Goal: Task Accomplishment & Management: Use online tool/utility

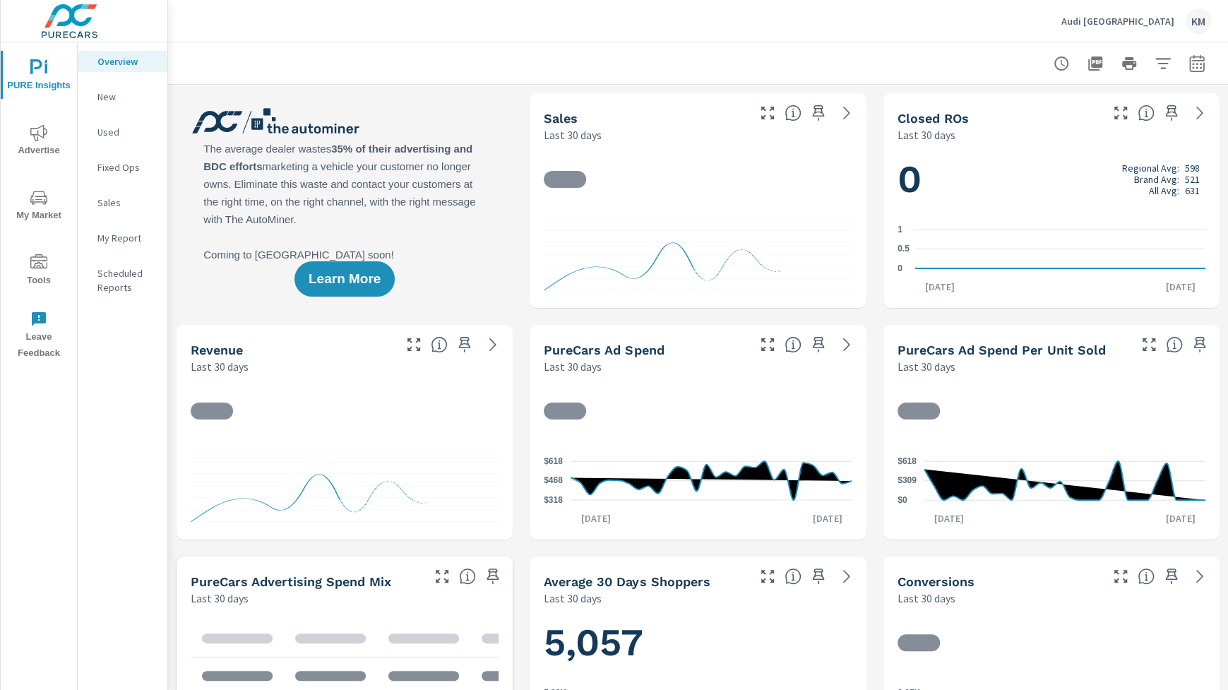
scroll to position [1, 0]
click at [839, 114] on icon at bounding box center [847, 113] width 17 height 17
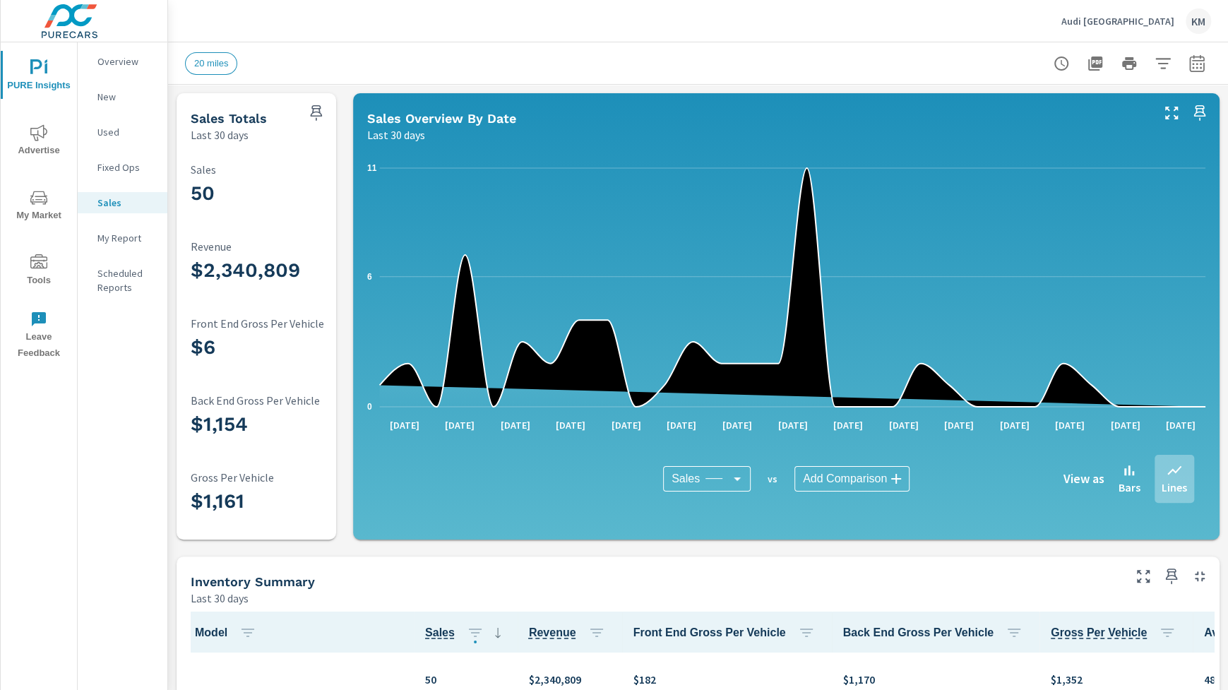
scroll to position [1, 0]
click at [1121, 66] on icon "button" at bounding box center [1163, 63] width 17 height 17
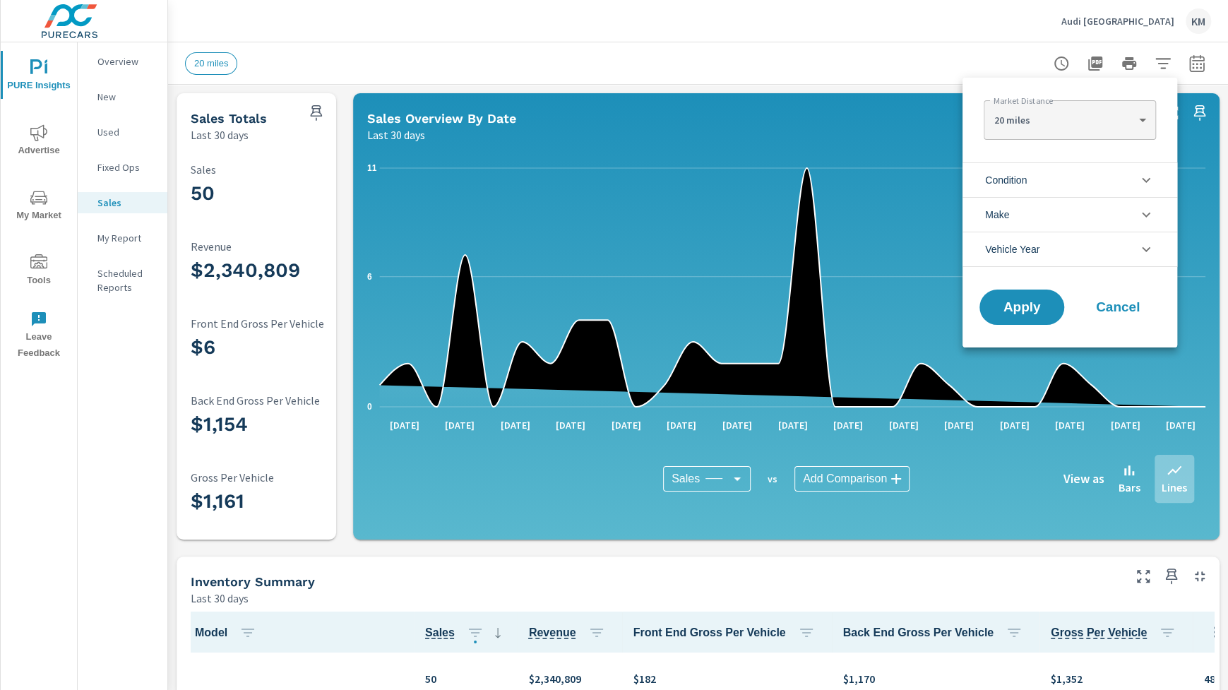
click at [1121, 72] on div at bounding box center [614, 345] width 1228 height 690
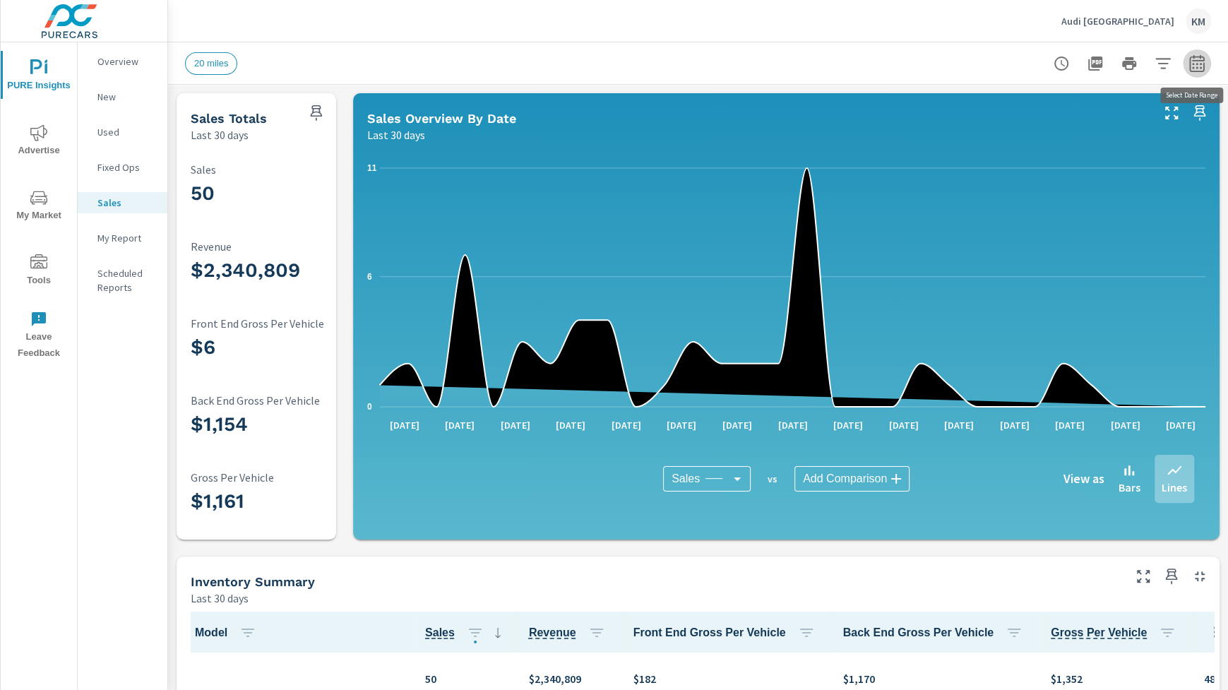
click at [1121, 56] on icon "button" at bounding box center [1197, 63] width 17 height 17
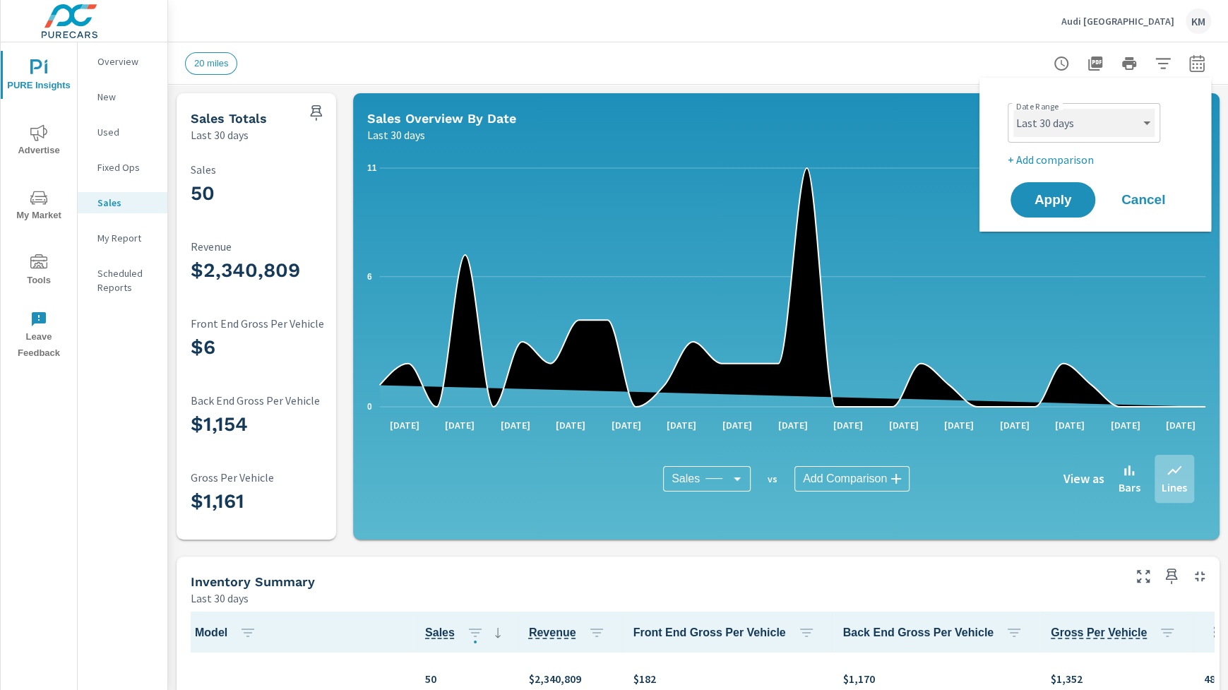
click at [1057, 134] on select "Custom [DATE] Last week Last 7 days Last 14 days Last 30 days Last 45 days Last…" at bounding box center [1084, 123] width 141 height 28
click at [1014, 109] on select "Custom [DATE] Last week Last 7 days Last 14 days Last 30 days Last 45 days Last…" at bounding box center [1084, 123] width 141 height 28
select select "Last month"
click at [1037, 208] on button "Apply" at bounding box center [1053, 200] width 88 height 37
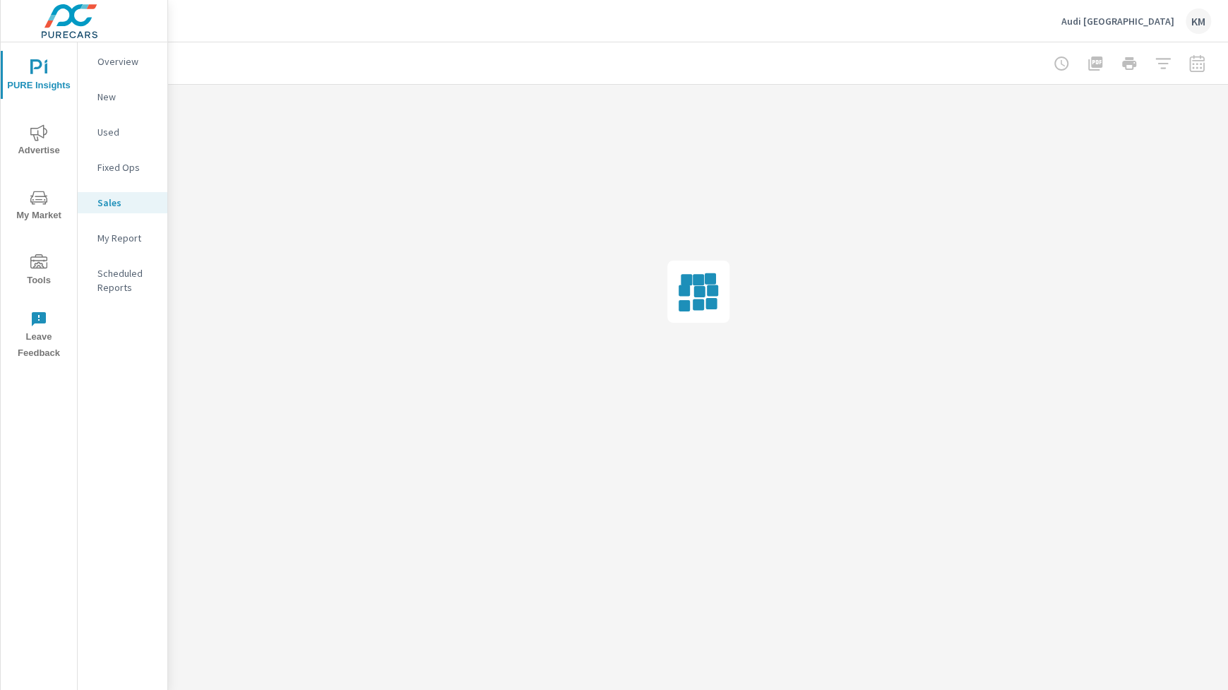
click at [1121, 61] on div at bounding box center [1130, 63] width 164 height 28
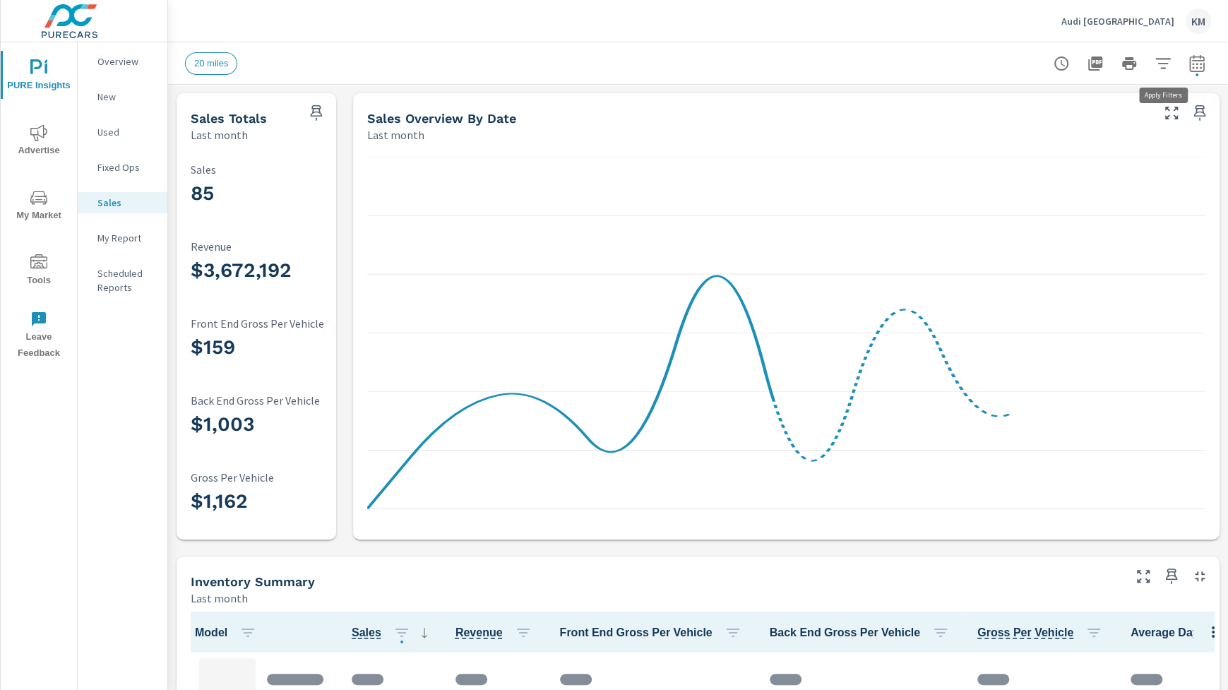
click at [1121, 61] on icon "button" at bounding box center [1163, 63] width 17 height 17
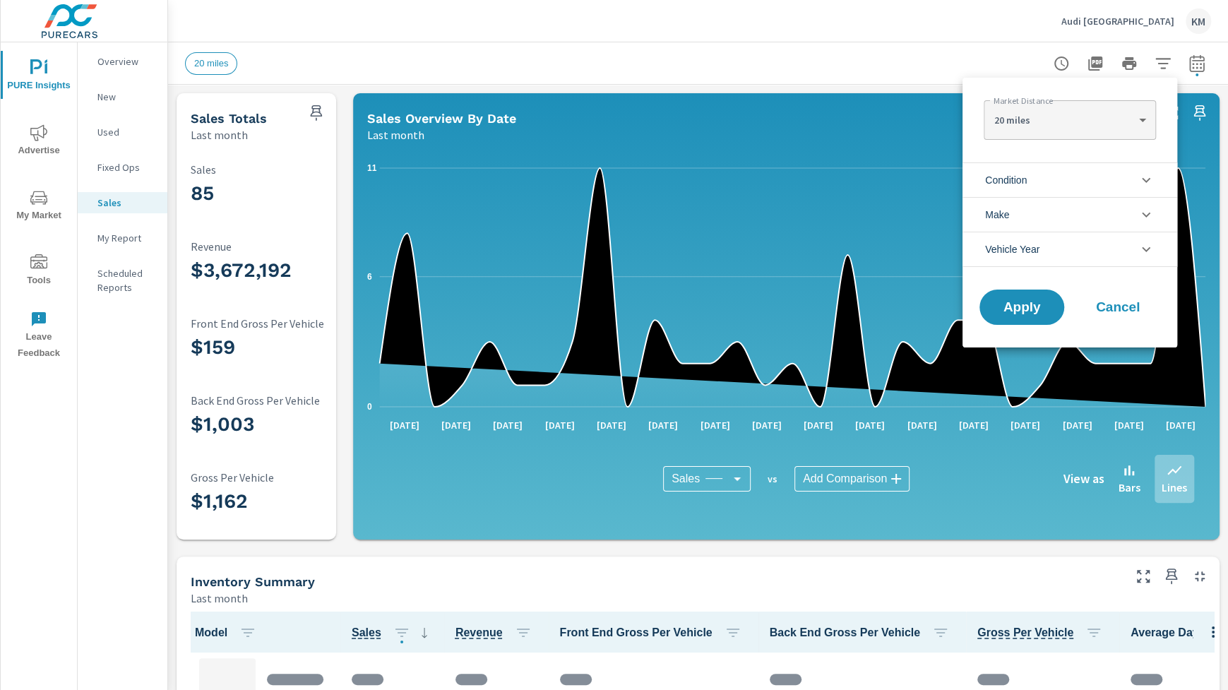
click at [1056, 182] on li "Condition" at bounding box center [1070, 179] width 215 height 35
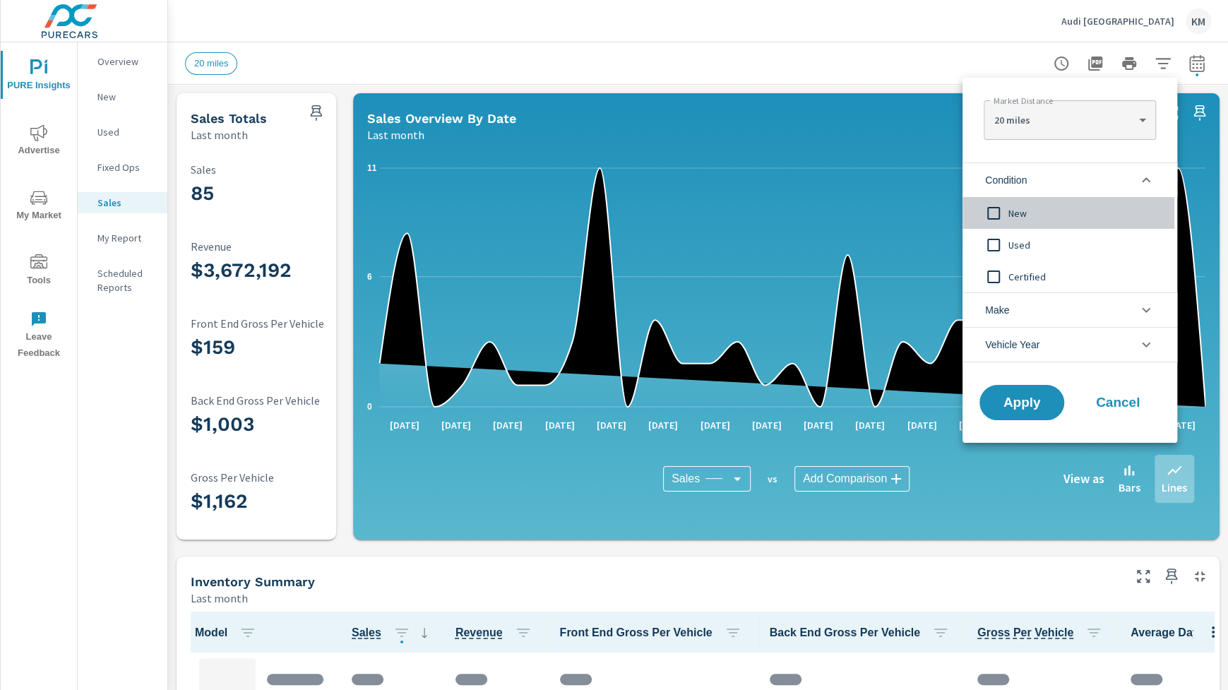
click at [1008, 223] on input "filter options" at bounding box center [994, 214] width 30 height 30
click at [1026, 408] on span "Apply" at bounding box center [1022, 402] width 58 height 13
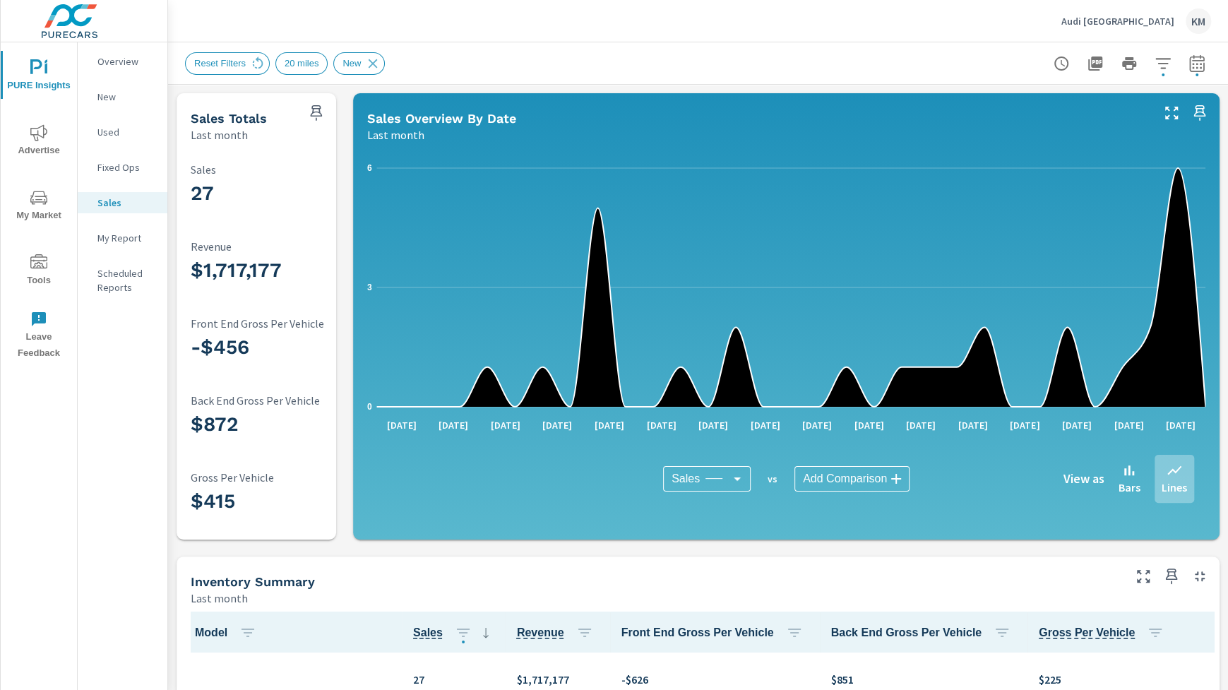
scroll to position [1, 0]
click at [1121, 69] on icon "button" at bounding box center [1197, 63] width 17 height 17
select select "Last month"
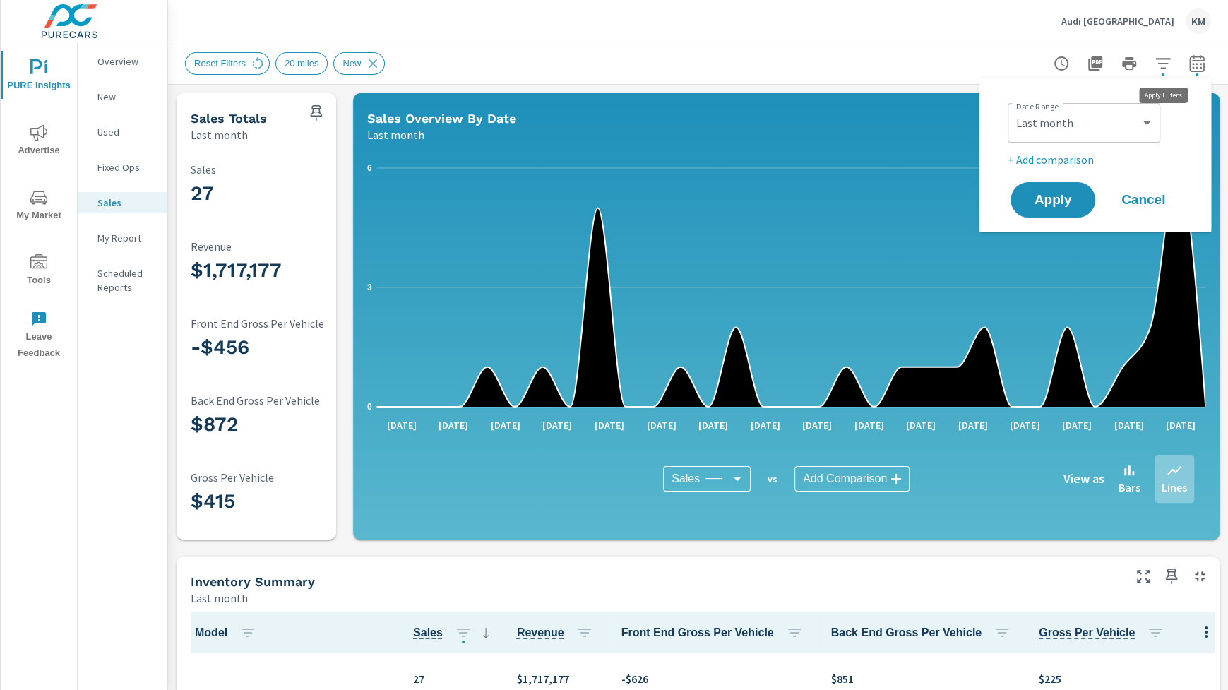
click at [1121, 64] on icon "button" at bounding box center [1163, 63] width 17 height 17
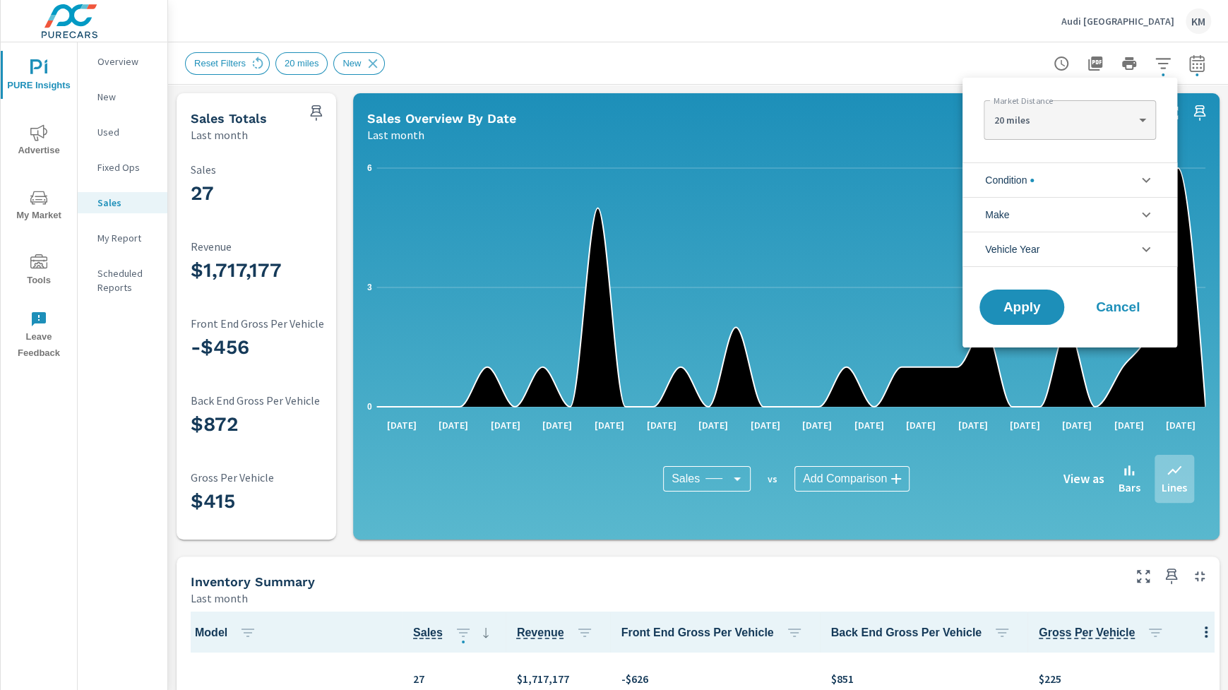
click at [1058, 174] on li "Condition" at bounding box center [1070, 179] width 215 height 35
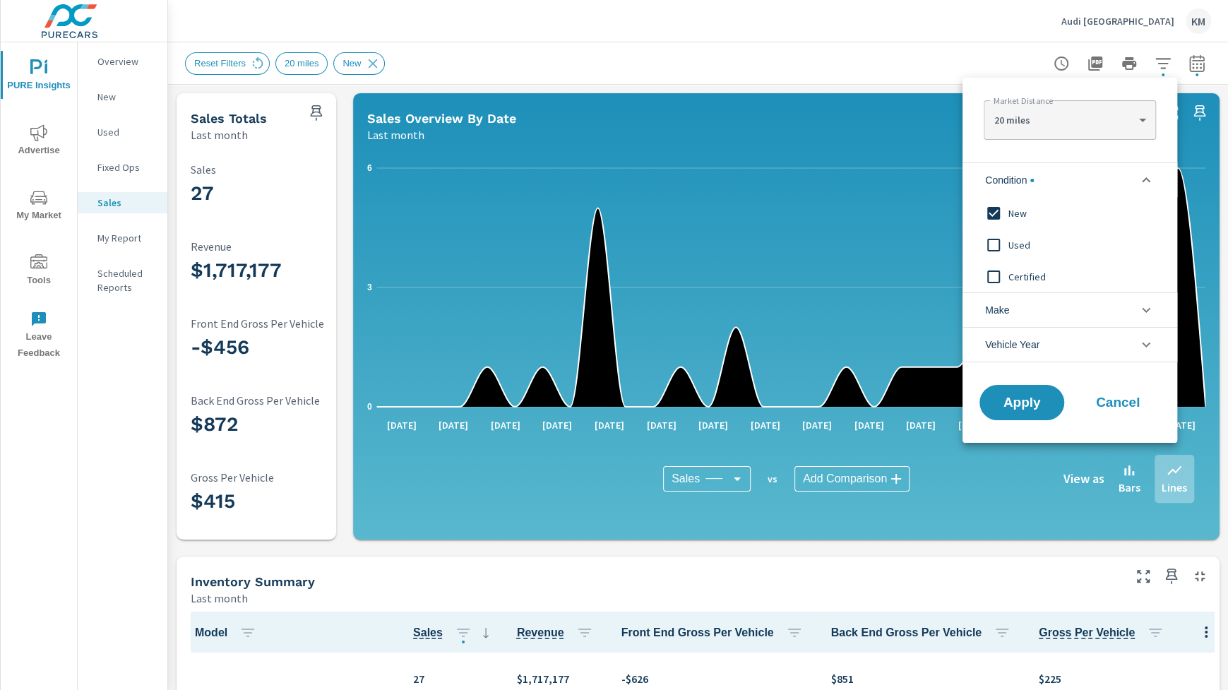
click at [1009, 237] on span "Used" at bounding box center [1086, 245] width 155 height 17
click at [1012, 211] on span "New" at bounding box center [1086, 213] width 155 height 17
click at [1005, 276] on input "filter options" at bounding box center [994, 277] width 30 height 30
click at [1008, 398] on span "Apply" at bounding box center [1022, 402] width 58 height 13
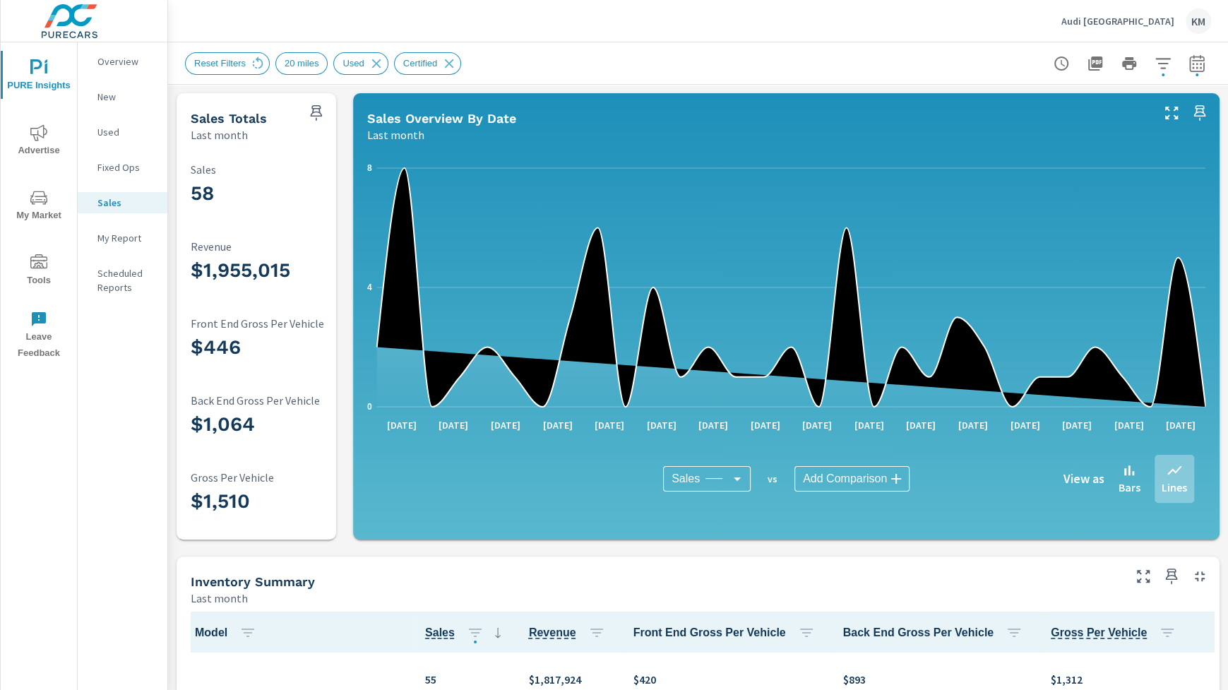
scroll to position [1, 0]
